Goal: Task Accomplishment & Management: Complete application form

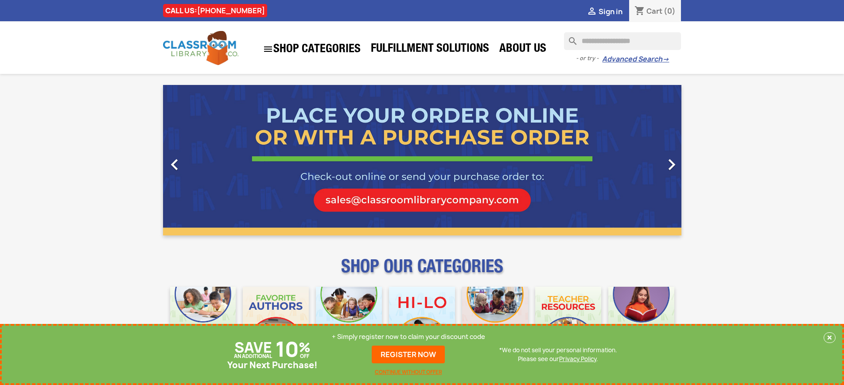
click at [411, 337] on p "+ Simply register now to claim your discount code" at bounding box center [408, 337] width 153 height 9
click at [408, 337] on p "+ Simply register now to claim your discount code" at bounding box center [408, 337] width 153 height 9
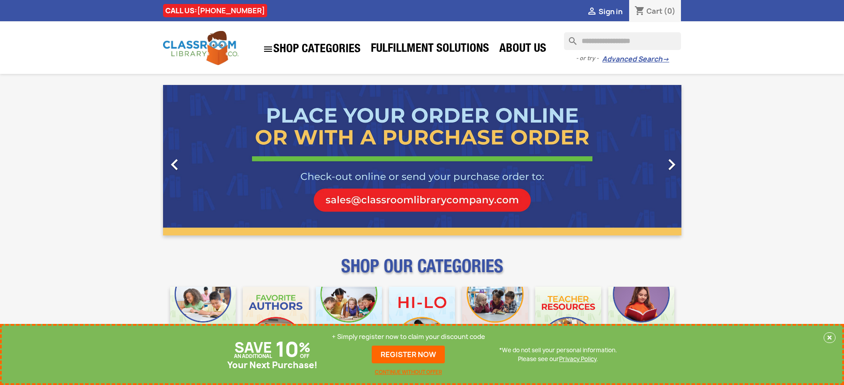
click at [411, 337] on p "+ Simply register now to claim your discount code" at bounding box center [408, 337] width 153 height 9
click at [408, 337] on p "+ Simply register now to claim your discount code" at bounding box center [408, 337] width 153 height 9
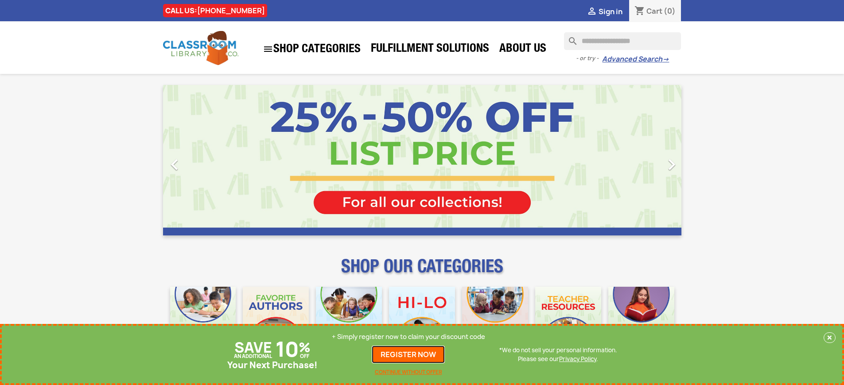
click at [408, 355] on link "REGISTER NOW" at bounding box center [408, 355] width 73 height 18
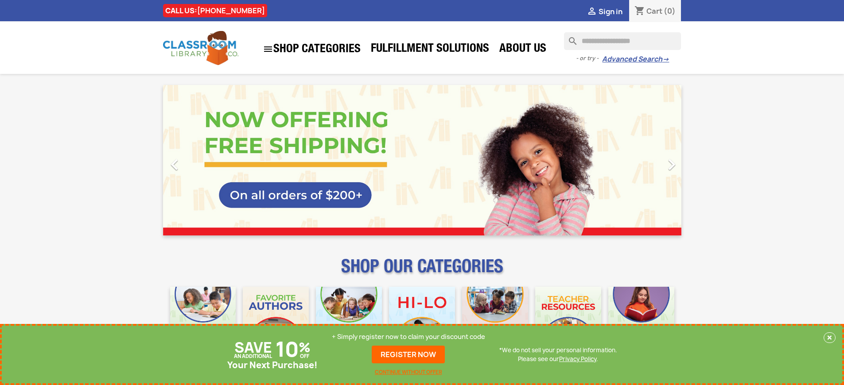
click at [408, 337] on p "+ Simply register now to claim your discount code" at bounding box center [408, 337] width 153 height 9
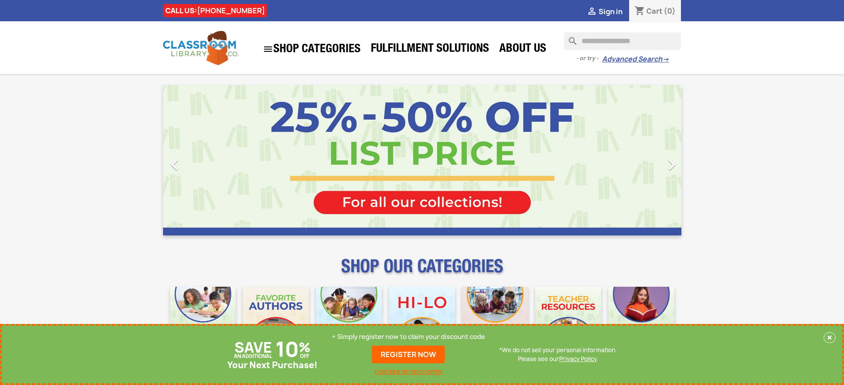
click at [408, 337] on p "+ Simply register now to claim your discount code" at bounding box center [408, 337] width 153 height 9
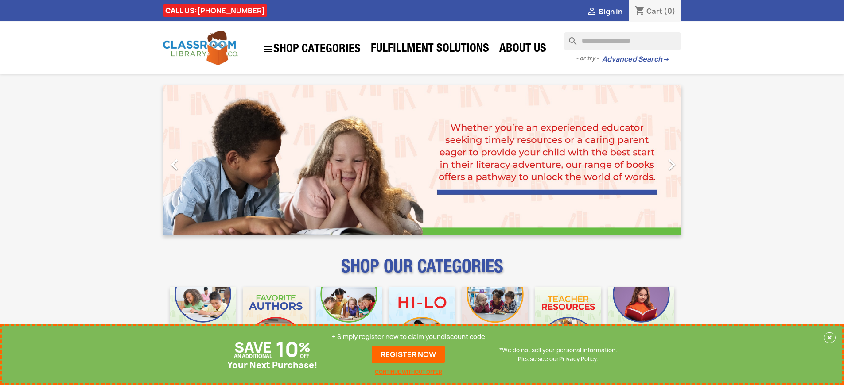
click at [408, 337] on p "+ Simply register now to claim your discount code" at bounding box center [408, 337] width 153 height 9
